Goal: Information Seeking & Learning: Learn about a topic

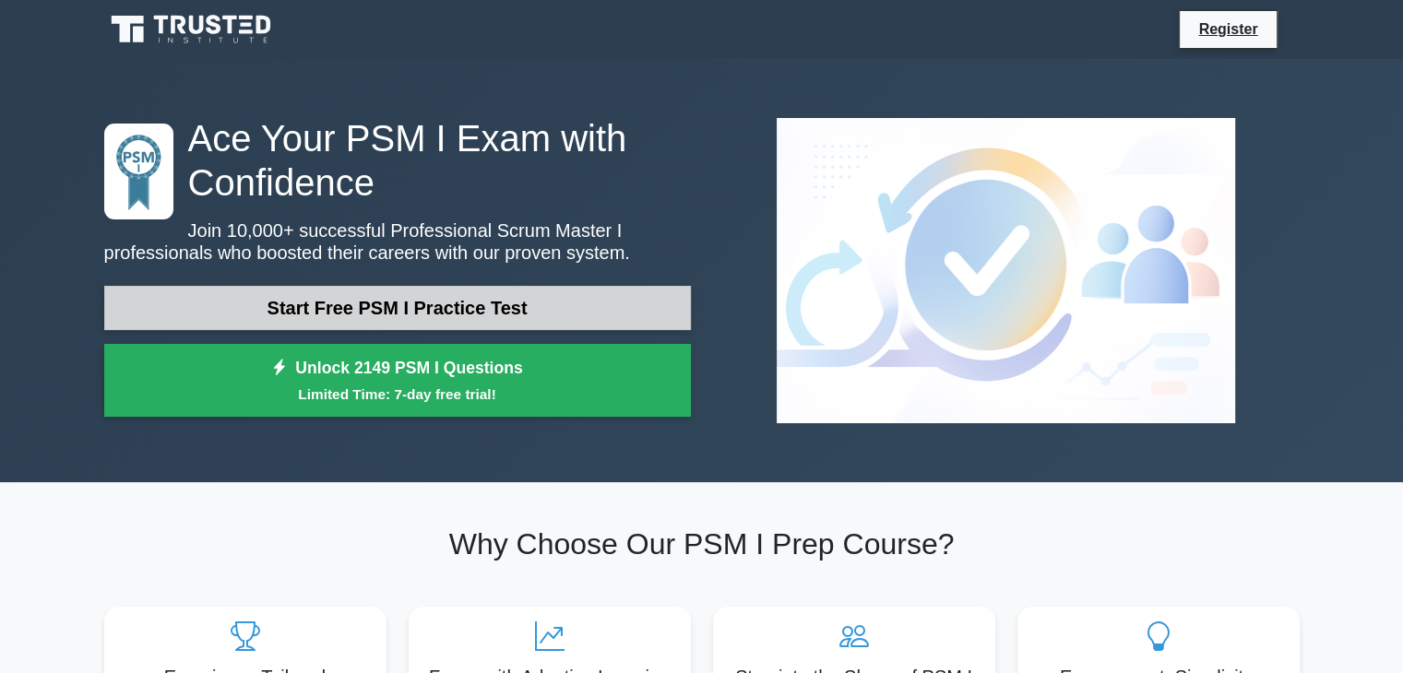
click at [580, 310] on link "Start Free PSM I Practice Test" at bounding box center [397, 308] width 587 height 44
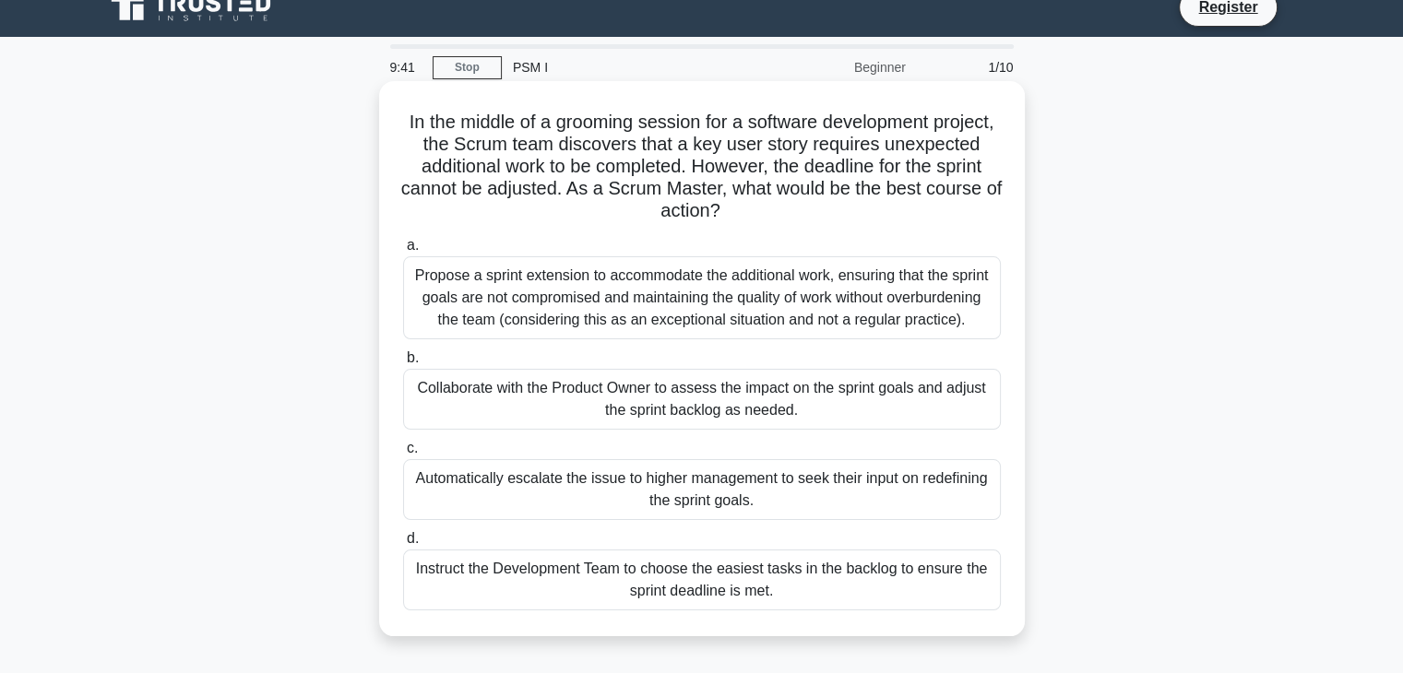
scroll to position [92, 0]
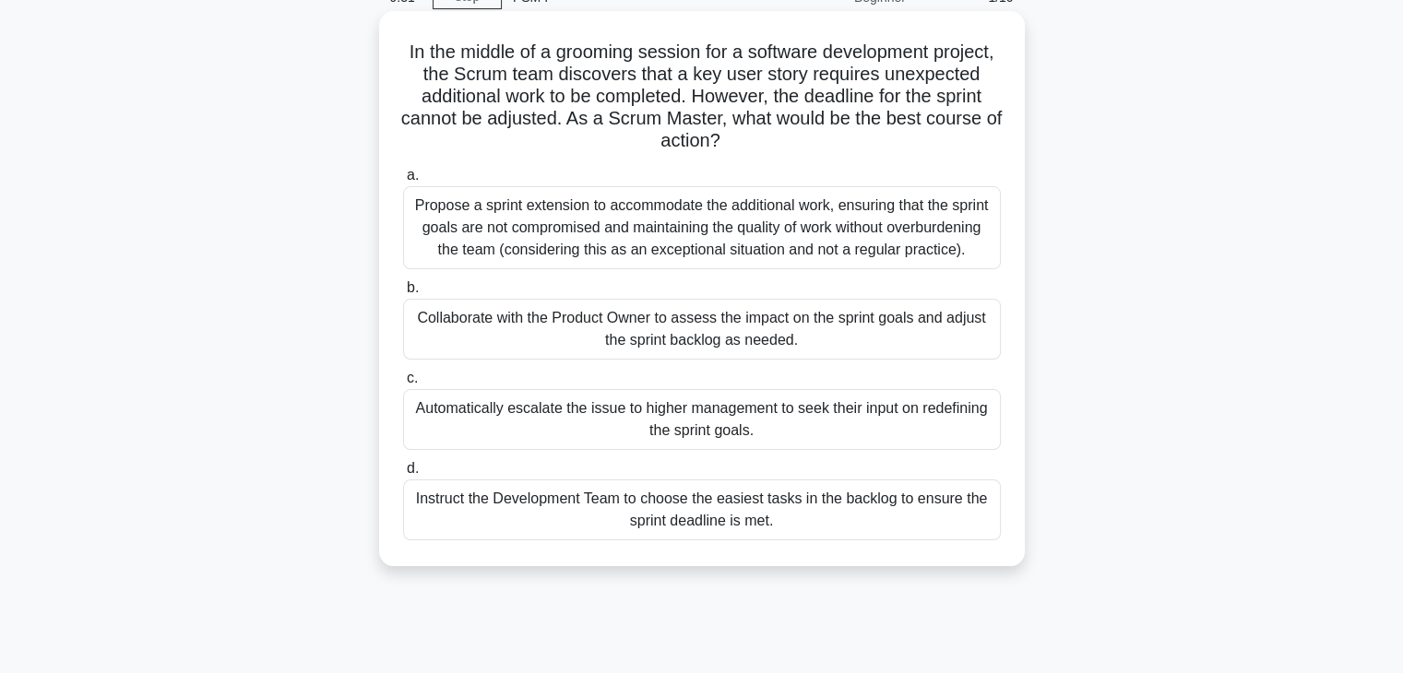
click at [703, 335] on div "Collaborate with the Product Owner to assess the impact on the sprint goals and…" at bounding box center [702, 329] width 598 height 61
click at [403, 294] on input "b. Collaborate with the Product Owner to assess the impact on the sprint goals …" at bounding box center [403, 288] width 0 height 12
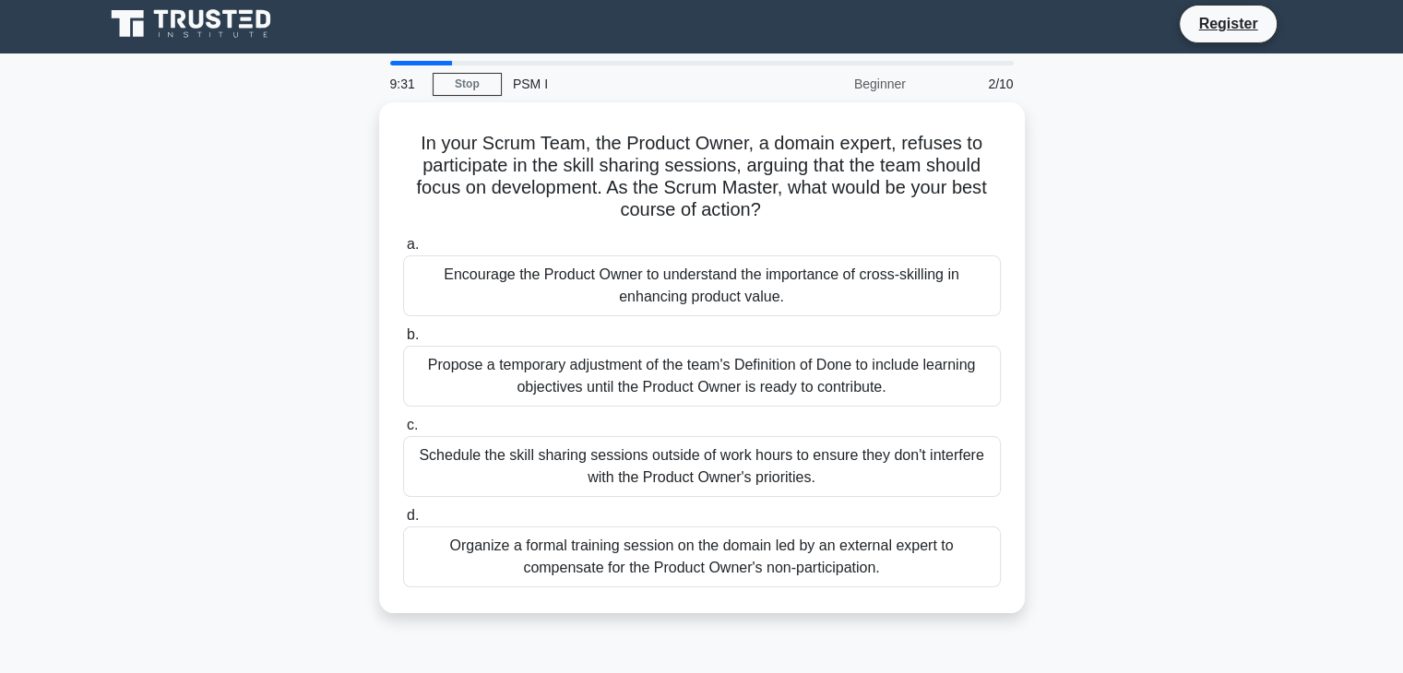
scroll to position [0, 0]
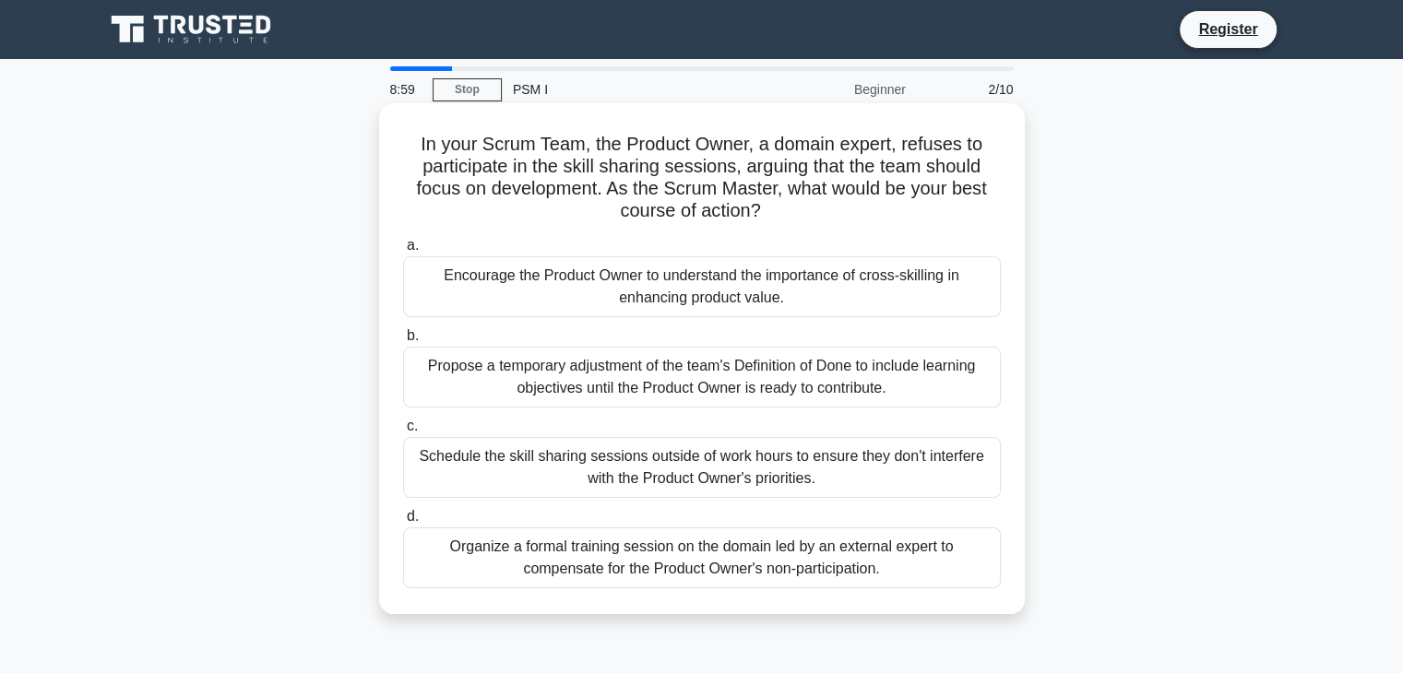
click at [759, 271] on div "Encourage the Product Owner to understand the importance of cross-skilling in e…" at bounding box center [702, 286] width 598 height 61
click at [403, 252] on input "a. Encourage the Product Owner to understand the importance of cross-skilling i…" at bounding box center [403, 246] width 0 height 12
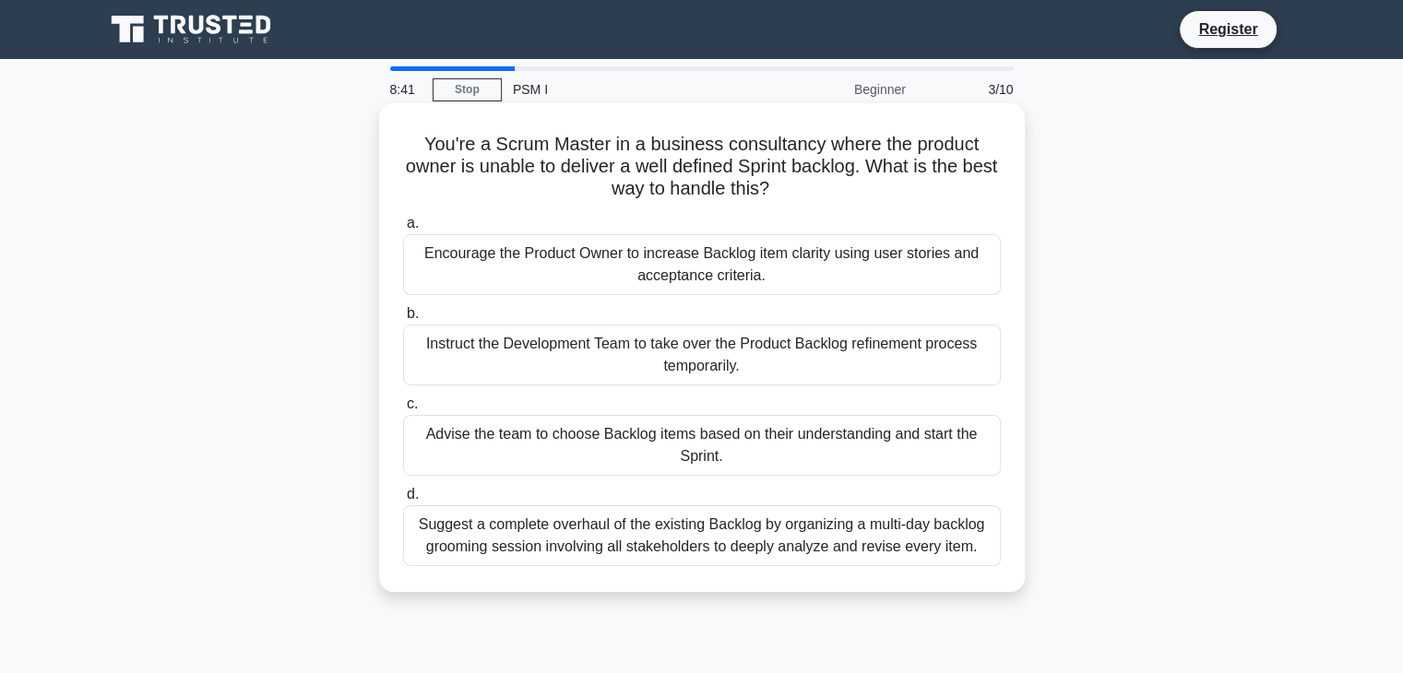
click at [756, 267] on div "Encourage the Product Owner to increase Backlog item clarity using user stories…" at bounding box center [702, 264] width 598 height 61
click at [417, 259] on div "Encourage the Product Owner to increase Backlog item clarity using user stories…" at bounding box center [702, 264] width 598 height 61
click at [403, 230] on input "a. Encourage the Product Owner to increase Backlog item clarity using user stor…" at bounding box center [403, 224] width 0 height 12
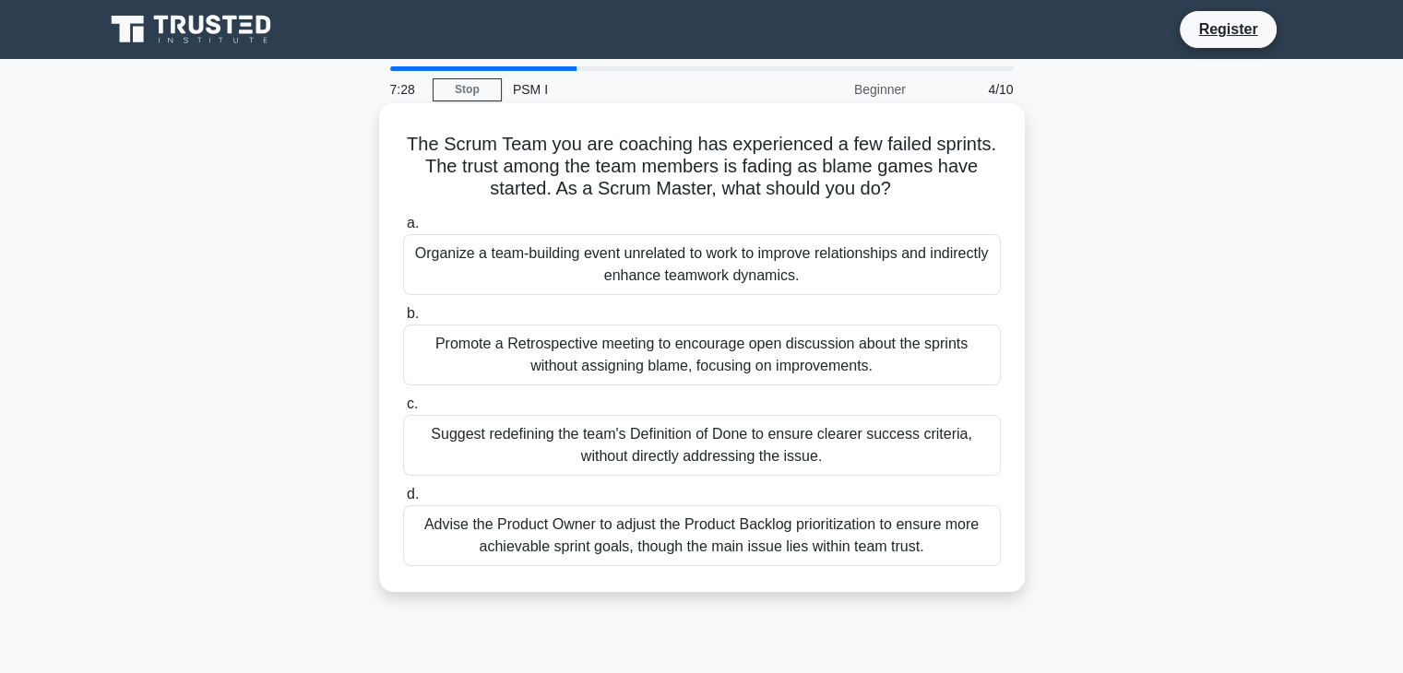
click at [607, 367] on div "Promote a Retrospective meeting to encourage open discussion about the sprints …" at bounding box center [702, 355] width 598 height 61
click at [403, 320] on input "b. Promote a Retrospective meeting to encourage open discussion about the sprin…" at bounding box center [403, 314] width 0 height 12
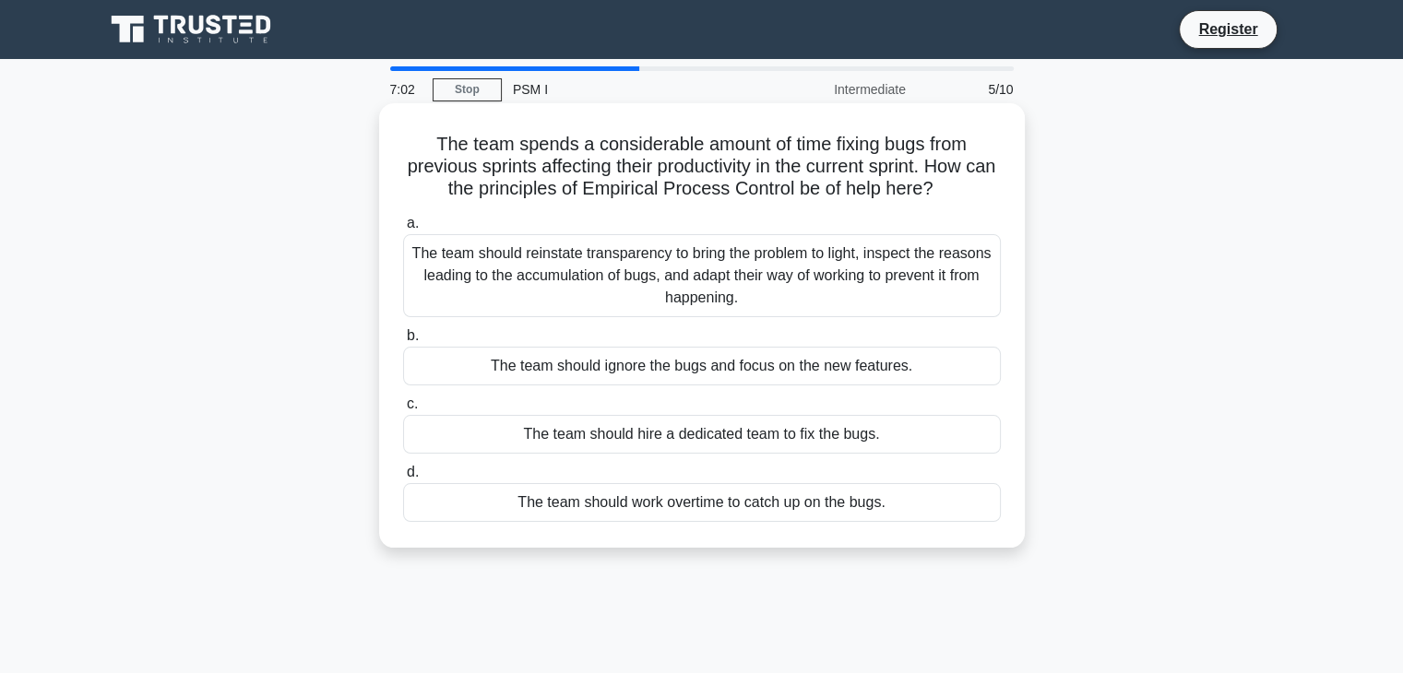
click at [587, 271] on div "The team should reinstate transparency to bring the problem to light, inspect t…" at bounding box center [702, 275] width 598 height 83
click at [403, 230] on input "a. The team should reinstate transparency to bring the problem to light, inspec…" at bounding box center [403, 224] width 0 height 12
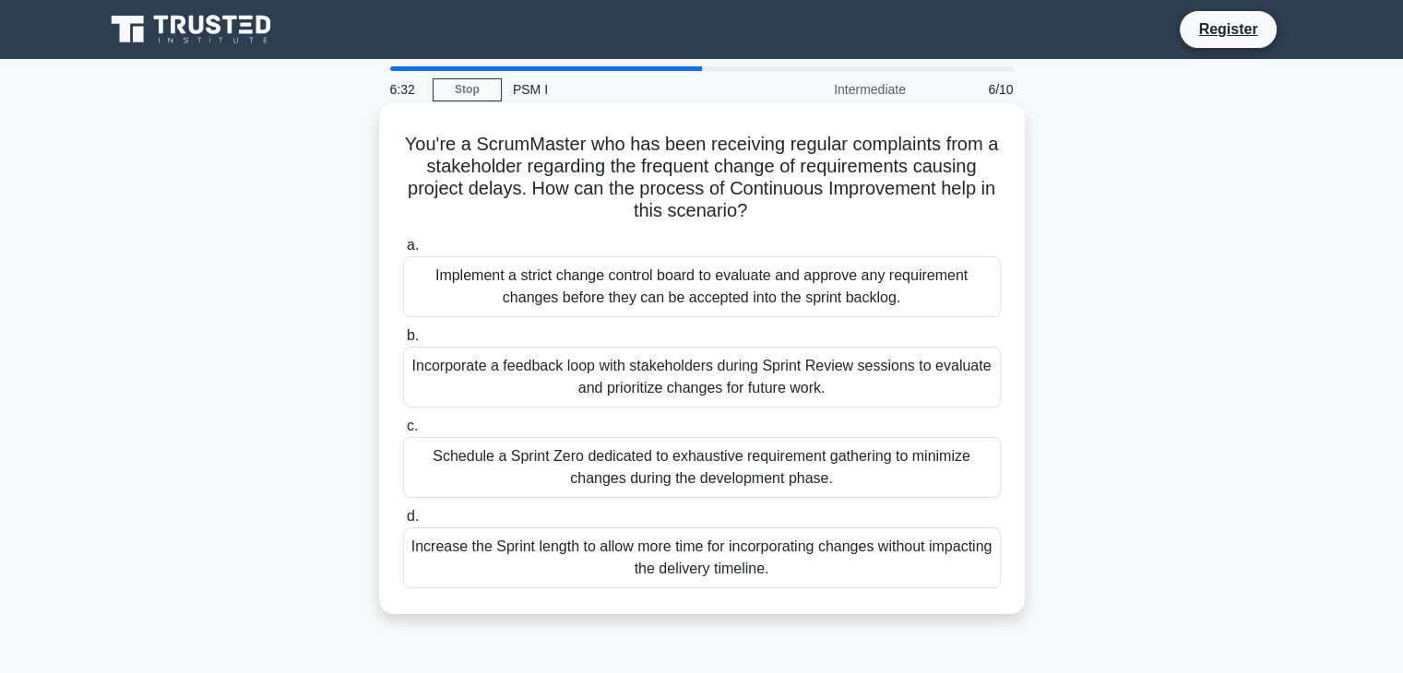
click at [797, 376] on div "Incorporate a feedback loop with stakeholders during Sprint Review sessions to …" at bounding box center [702, 377] width 598 height 61
click at [403, 342] on input "b. Incorporate a feedback loop with stakeholders during Sprint Review sessions …" at bounding box center [403, 336] width 0 height 12
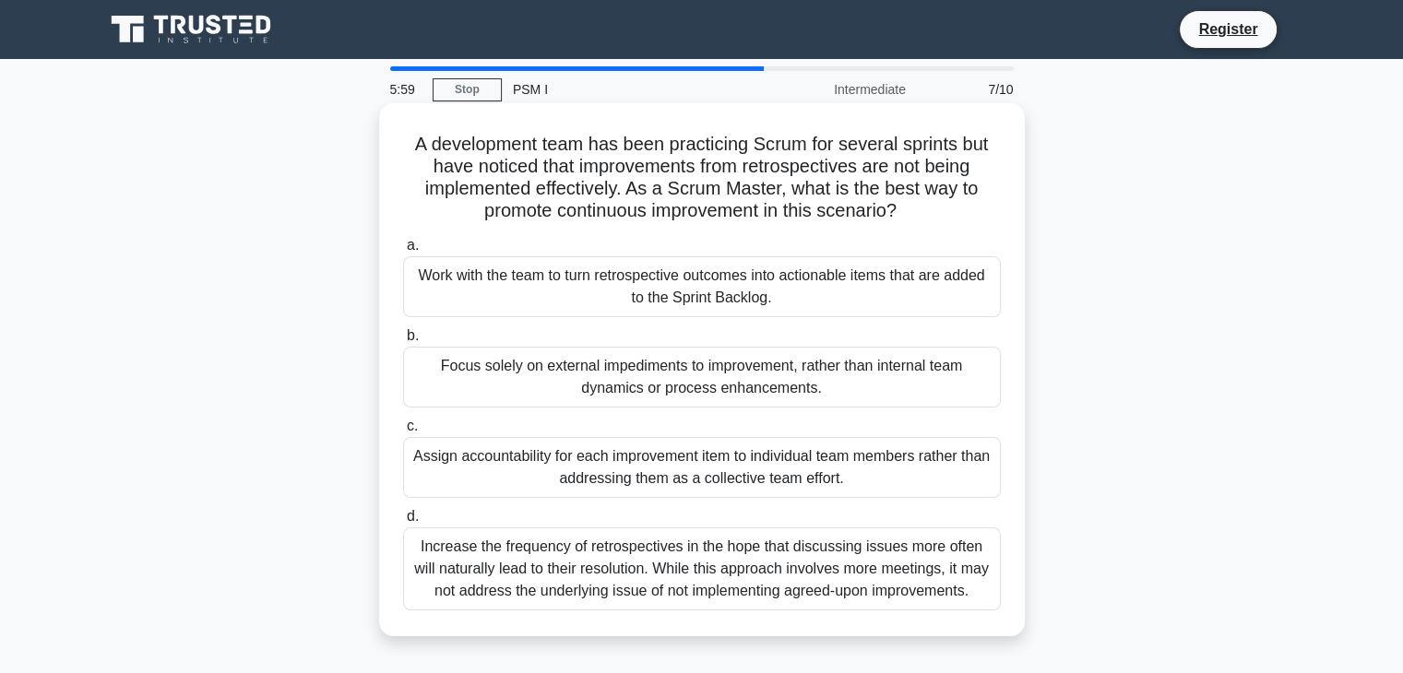
click at [644, 293] on div "Work with the team to turn retrospective outcomes into actionable items that ar…" at bounding box center [702, 286] width 598 height 61
click at [403, 252] on input "a. Work with the team to turn retrospective outcomes into actionable items that…" at bounding box center [403, 246] width 0 height 12
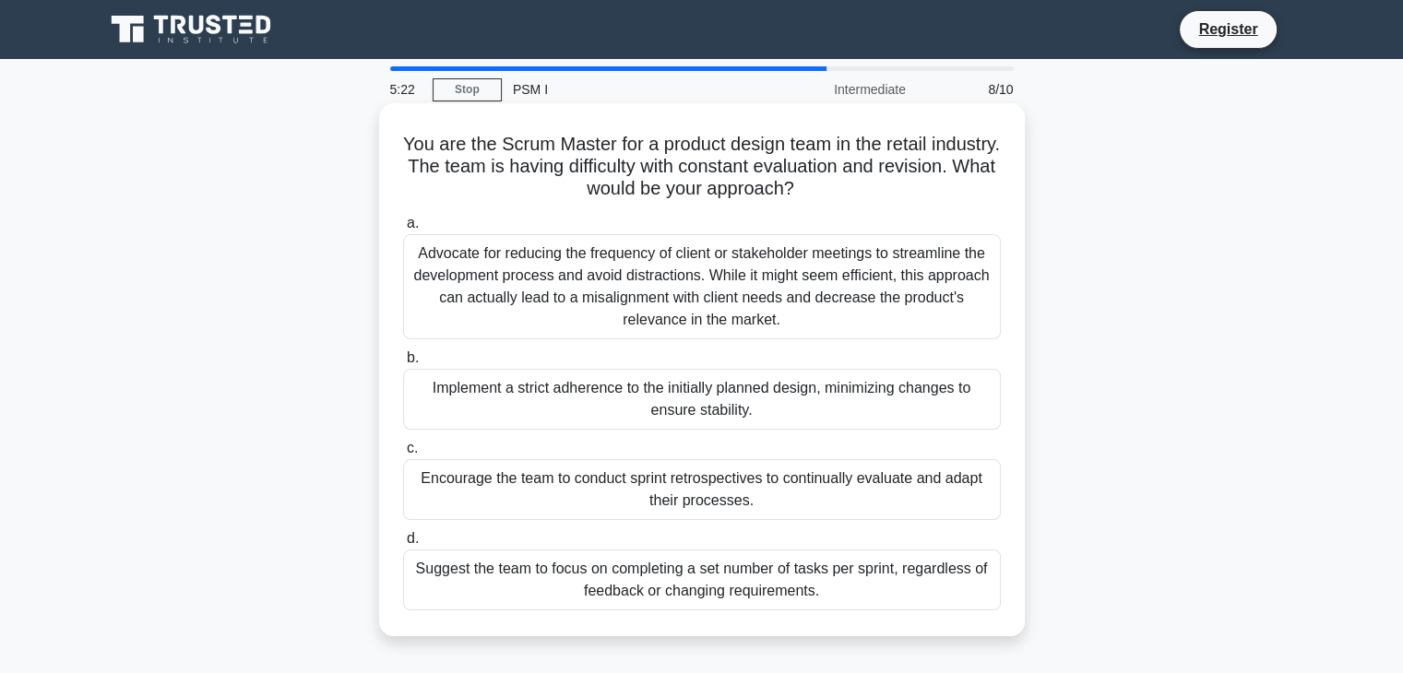
click at [746, 500] on div "Encourage the team to conduct sprint retrospectives to continually evaluate and…" at bounding box center [702, 489] width 598 height 61
click at [403, 455] on input "c. Encourage the team to conduct sprint retrospectives to continually evaluate …" at bounding box center [403, 449] width 0 height 12
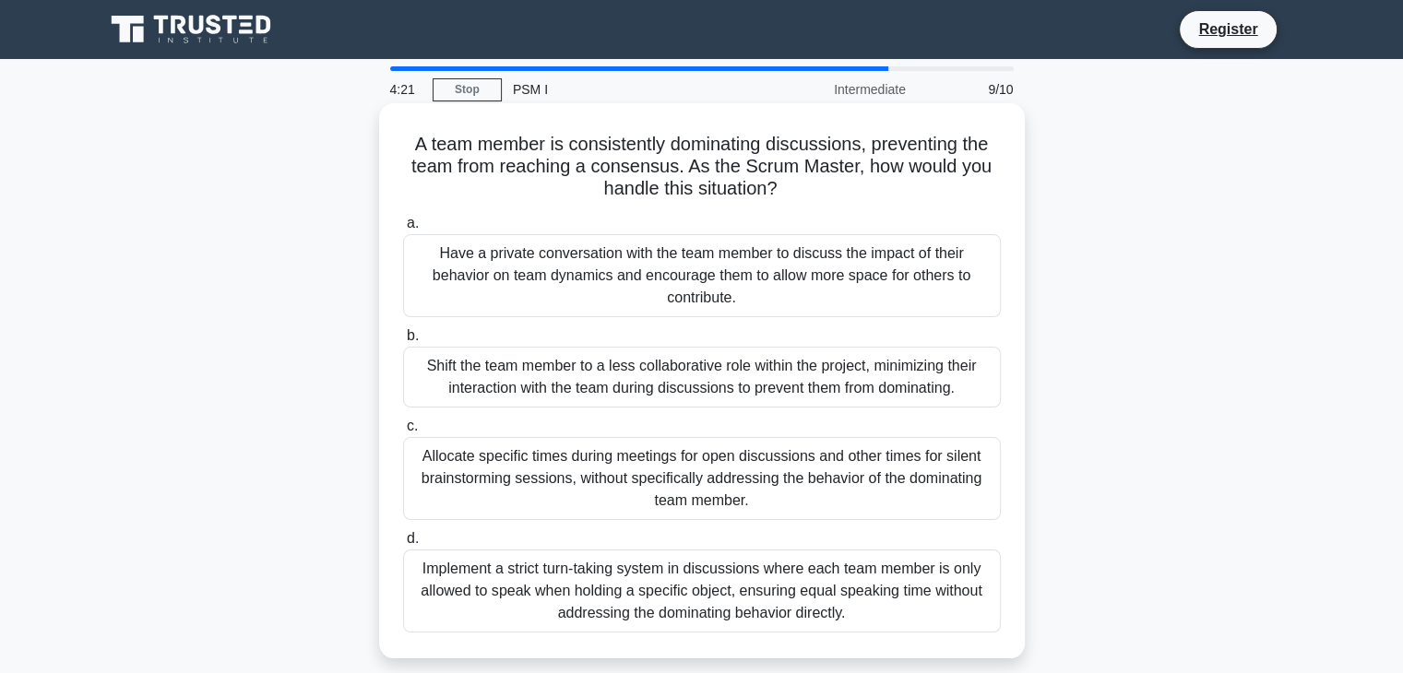
click at [594, 278] on div "Have a private conversation with the team member to discuss the impact of their…" at bounding box center [702, 275] width 598 height 83
click at [403, 230] on input "a. Have a private conversation with the team member to discuss the impact of th…" at bounding box center [403, 224] width 0 height 12
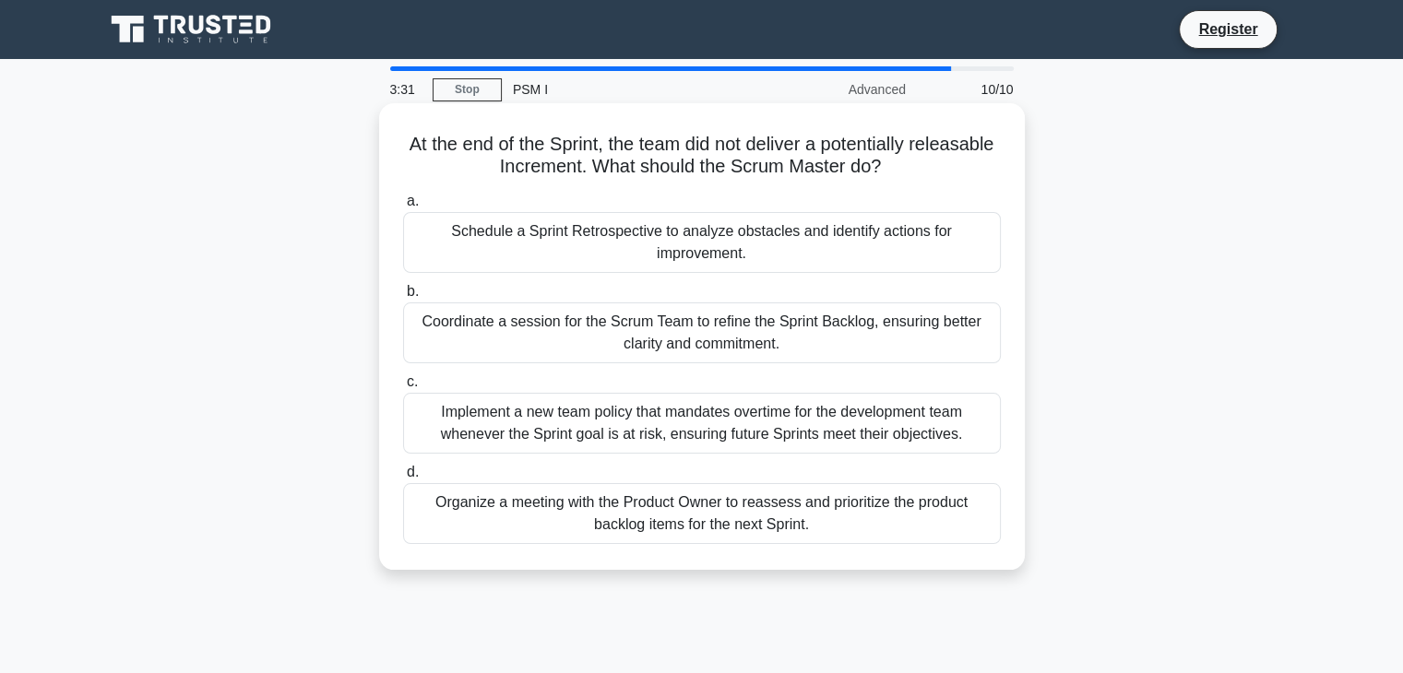
click at [607, 252] on div "Schedule a Sprint Retrospective to analyze obstacles and identify actions for i…" at bounding box center [702, 242] width 598 height 61
click at [403, 208] on input "a. Schedule a Sprint Retrospective to analyze obstacles and identify actions fo…" at bounding box center [403, 202] width 0 height 12
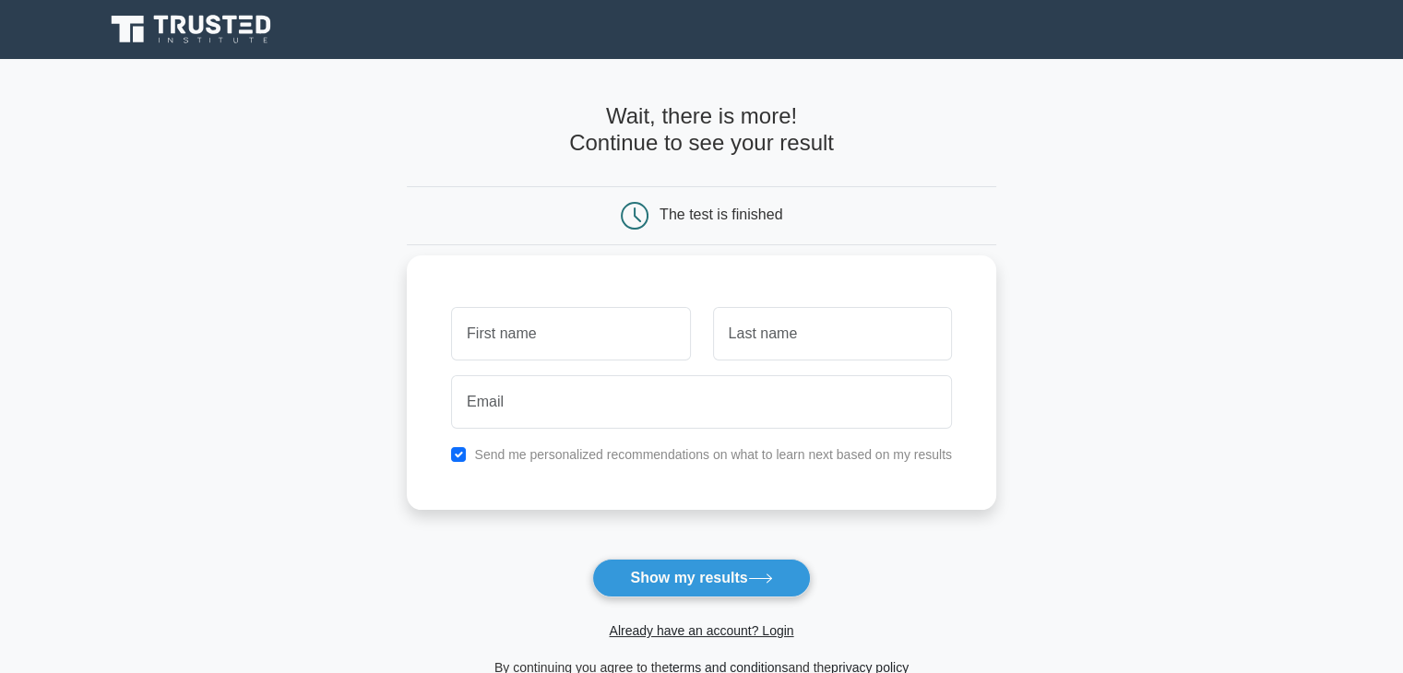
click at [651, 326] on input "text" at bounding box center [570, 334] width 239 height 54
type input "Liliane"
click at [731, 350] on input "text" at bounding box center [832, 334] width 239 height 54
type input "Belb"
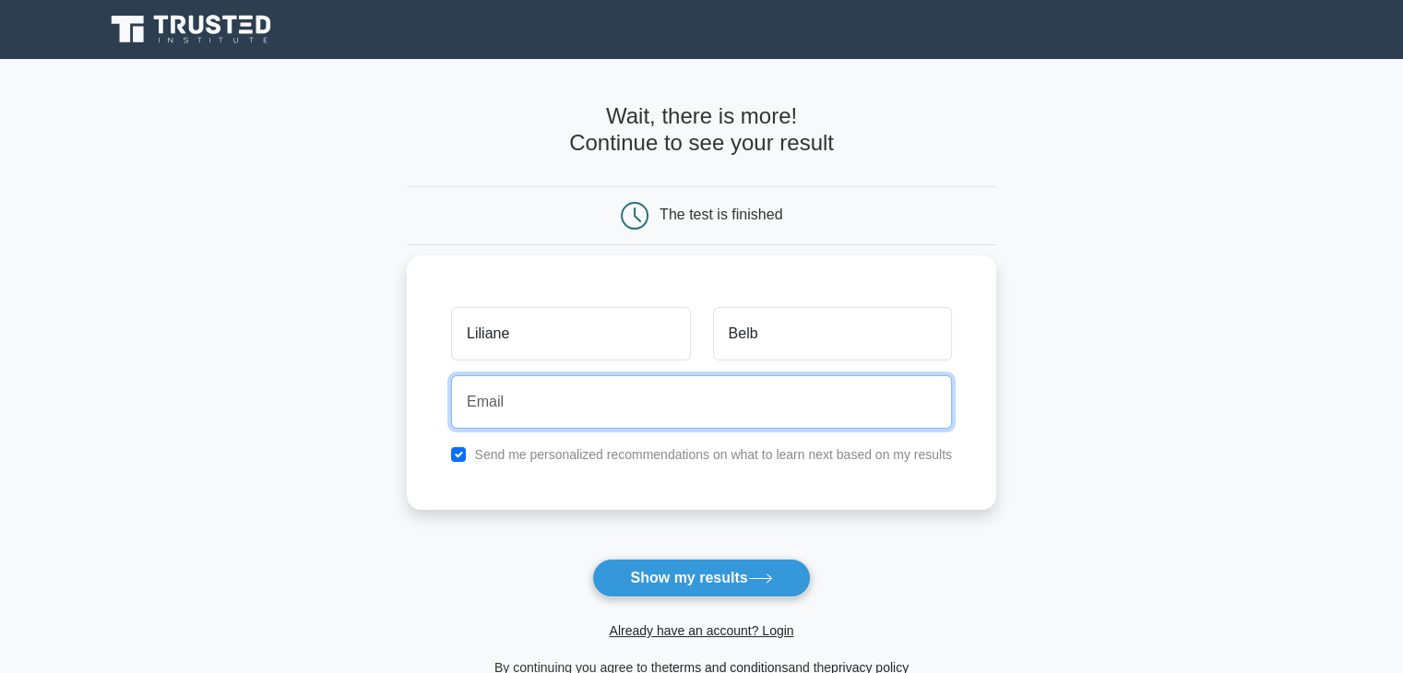
click at [682, 399] on input "email" at bounding box center [701, 402] width 501 height 54
type input "yaoli.business@gmail.com"
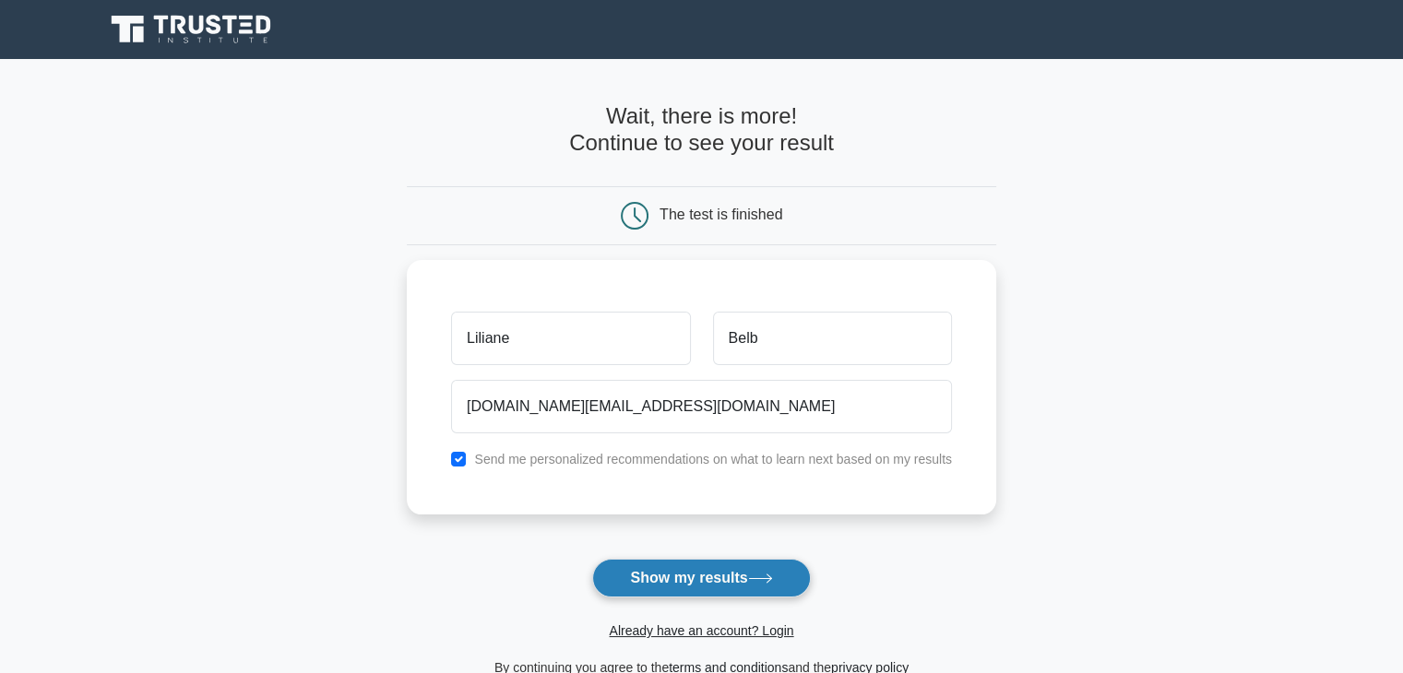
click at [682, 569] on button "Show my results" at bounding box center [701, 578] width 218 height 39
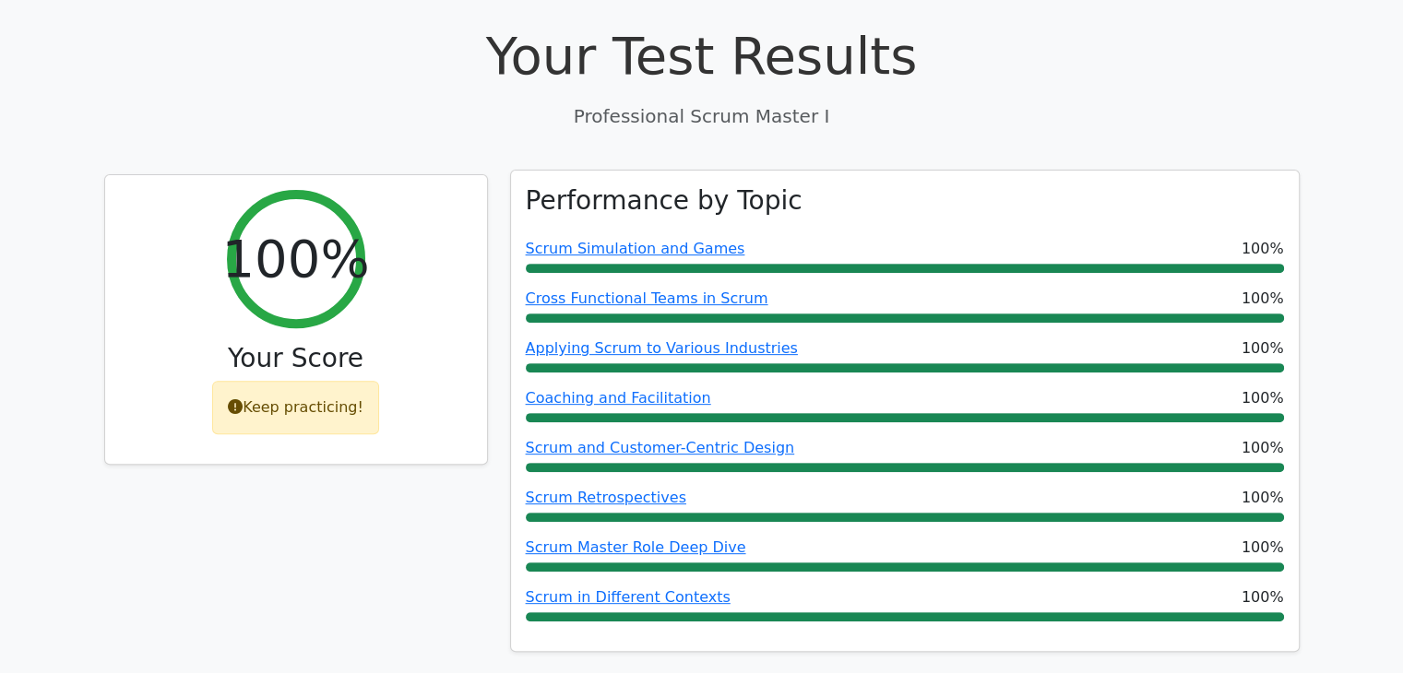
scroll to position [646, 0]
